Goal: Use online tool/utility: Utilize a website feature to perform a specific function

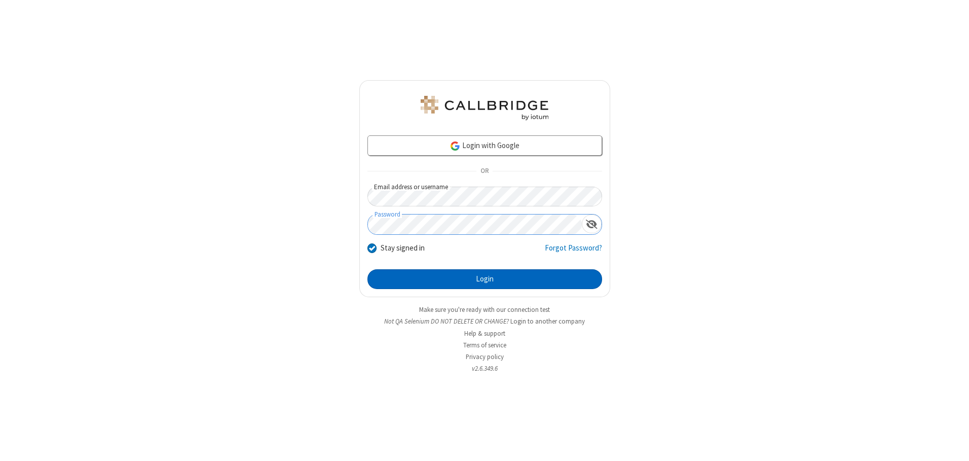
click at [485, 279] on button "Login" at bounding box center [485, 279] width 235 height 20
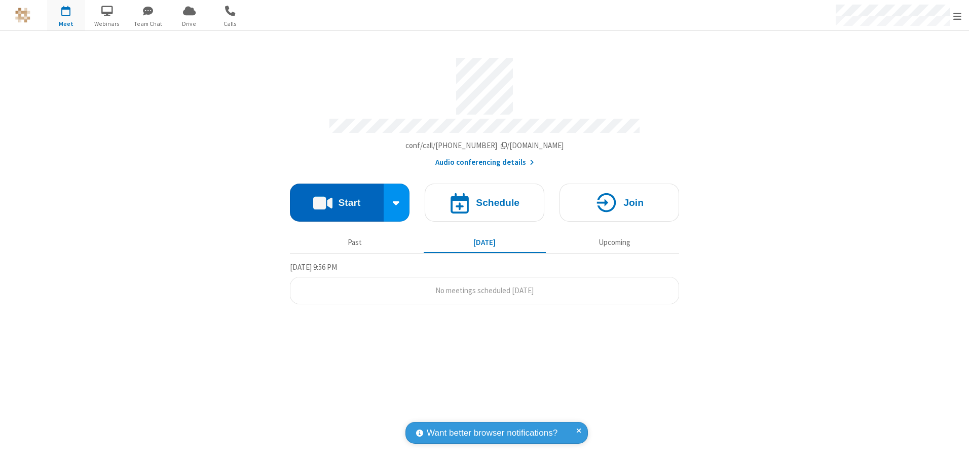
click at [337, 199] on button "Start" at bounding box center [337, 203] width 94 height 38
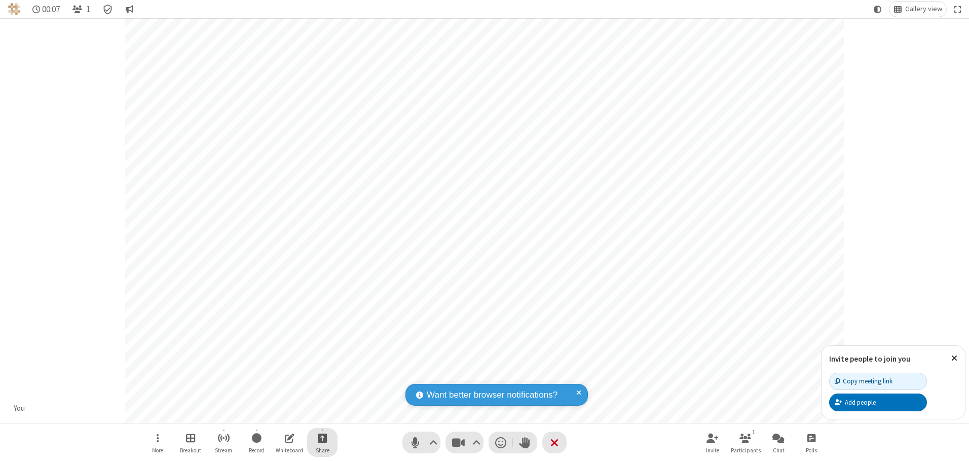
click at [322, 438] on span "Start sharing" at bounding box center [323, 437] width 10 height 13
click at [281, 395] on span "Present files & media" at bounding box center [282, 395] width 12 height 9
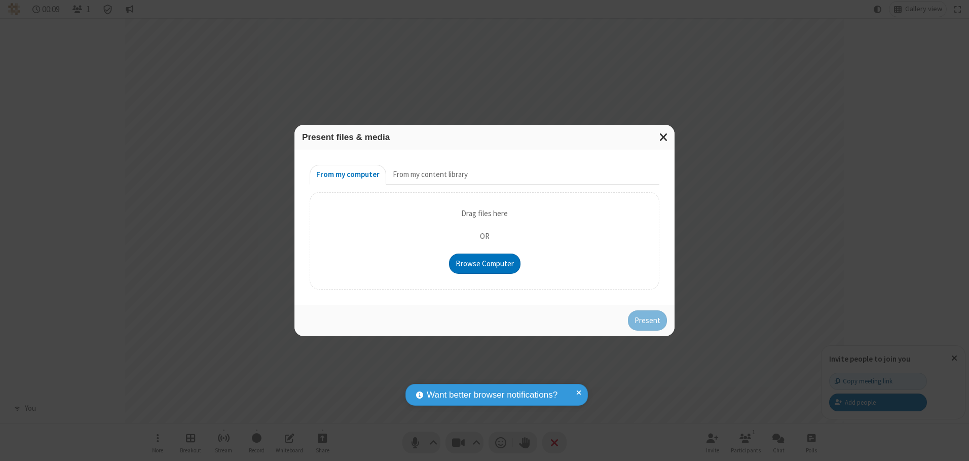
type input "C:\fakepath\doc_test.docx"
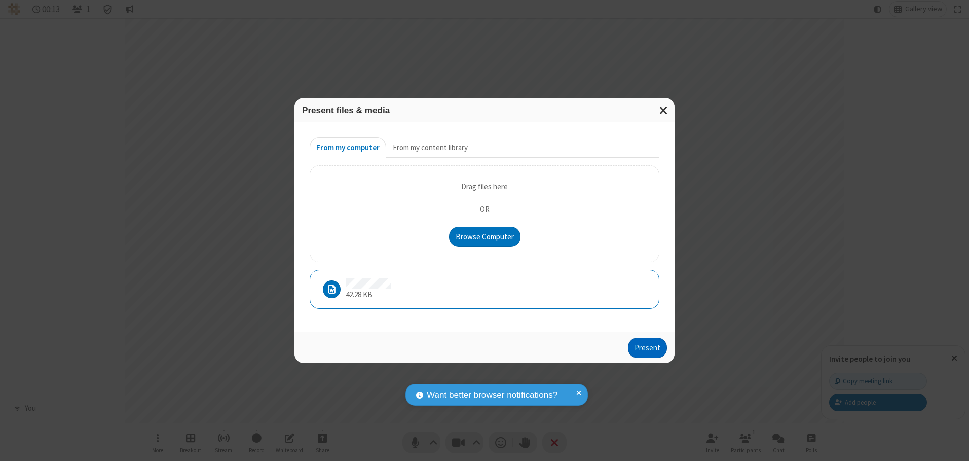
click at [648, 347] on button "Present" at bounding box center [647, 348] width 39 height 20
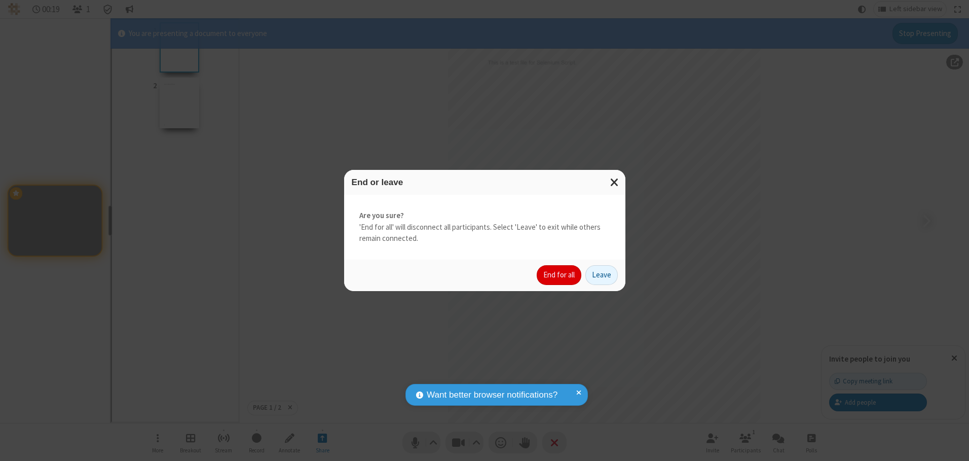
click at [560, 275] on button "End for all" at bounding box center [559, 275] width 45 height 20
